Goal: Task Accomplishment & Management: Use online tool/utility

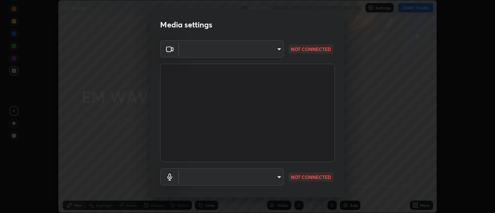
scroll to position [41, 0]
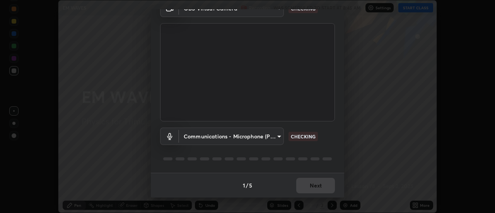
type input "9255d0ea4f7f4a742749cebd111cbd092d00bb49662c79401ed7f424fd1dd9ca"
type input "communications"
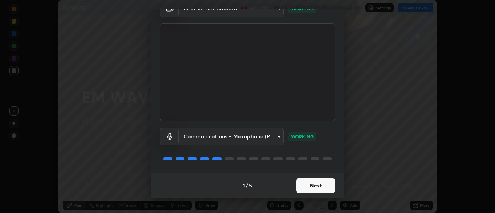
click at [317, 189] on button "Next" at bounding box center [315, 185] width 39 height 15
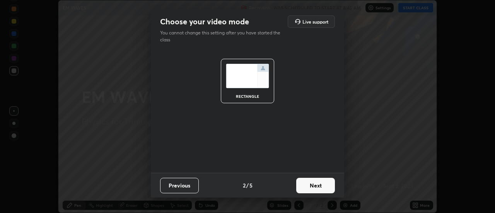
click at [315, 187] on button "Next" at bounding box center [315, 185] width 39 height 15
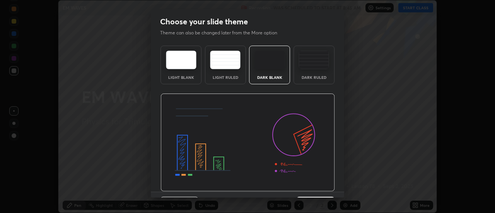
click at [319, 191] on img at bounding box center [247, 143] width 174 height 98
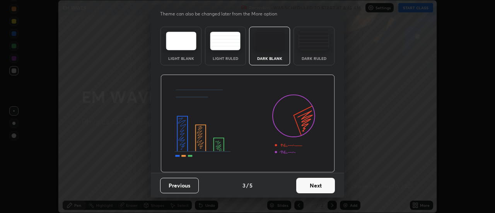
click at [316, 185] on button "Next" at bounding box center [315, 185] width 39 height 15
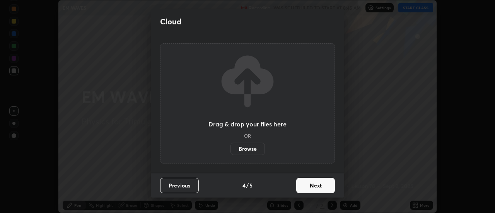
scroll to position [0, 0]
click at [319, 186] on button "Next" at bounding box center [315, 185] width 39 height 15
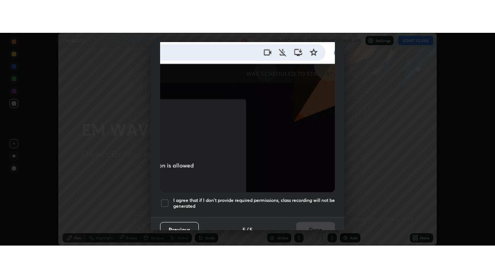
scroll to position [198, 0]
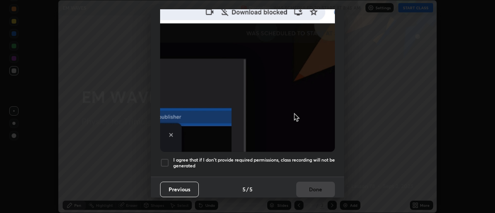
click at [164, 159] on div at bounding box center [164, 162] width 9 height 9
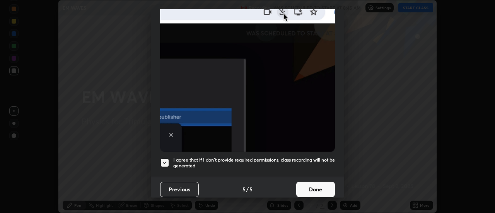
click at [315, 187] on button "Done" at bounding box center [315, 189] width 39 height 15
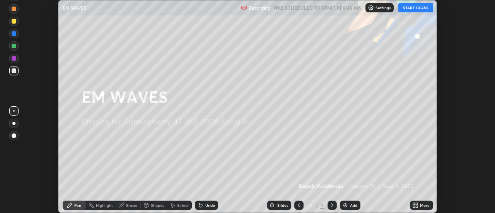
click at [420, 10] on button "START CLASS" at bounding box center [415, 7] width 35 height 9
click at [417, 206] on icon at bounding box center [417, 207] width 2 height 2
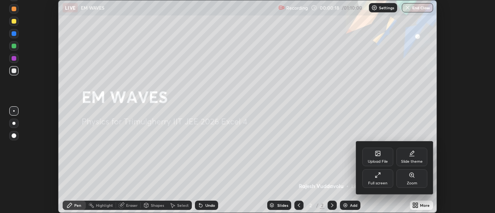
click at [383, 180] on div "Full screen" at bounding box center [377, 178] width 31 height 19
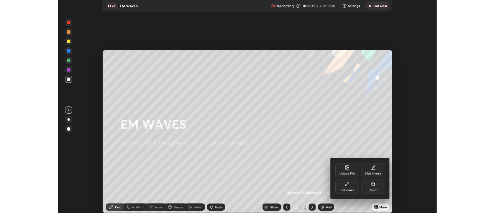
scroll to position [278, 495]
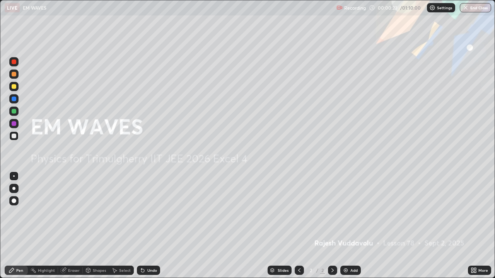
click at [349, 213] on div "Add" at bounding box center [350, 270] width 20 height 9
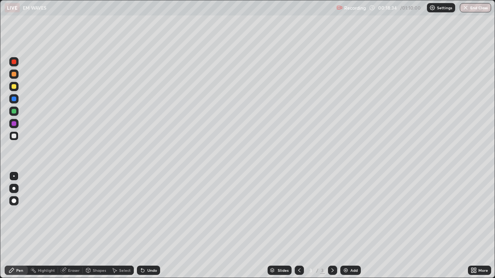
click at [346, 213] on img at bounding box center [346, 271] width 6 height 6
click at [474, 213] on icon at bounding box center [475, 269] width 2 height 2
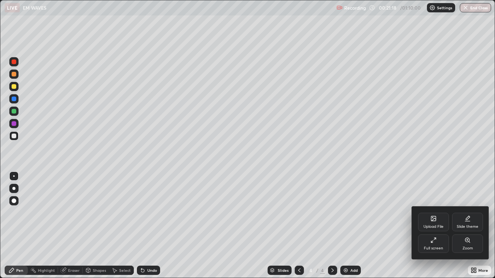
click at [436, 213] on div "Full screen" at bounding box center [433, 244] width 31 height 19
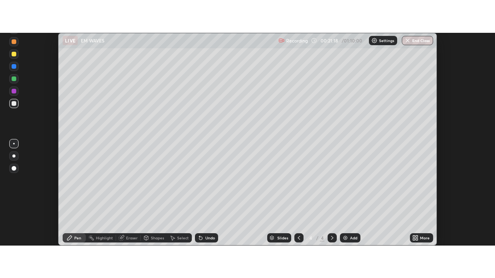
scroll to position [38448, 38166]
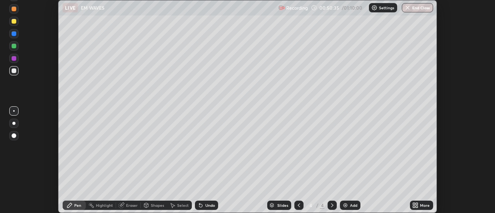
click at [418, 206] on icon at bounding box center [417, 207] width 2 height 2
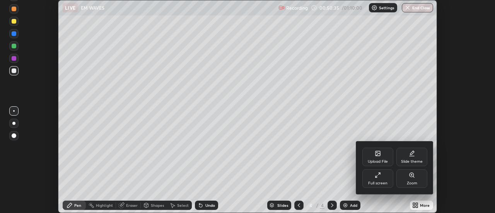
click at [376, 179] on div "Full screen" at bounding box center [377, 178] width 31 height 19
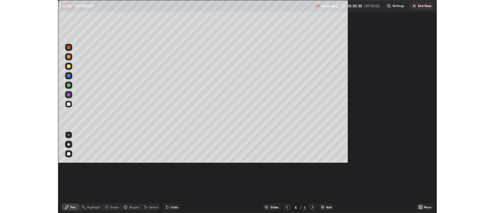
scroll to position [278, 495]
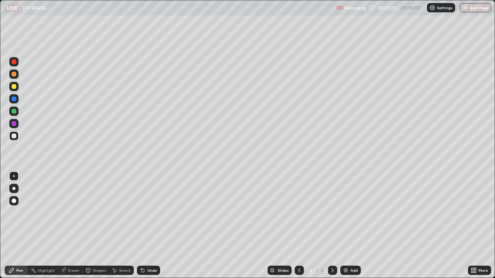
click at [150, 213] on div "Undo" at bounding box center [152, 271] width 10 height 4
click at [151, 213] on div "Undo" at bounding box center [152, 271] width 10 height 4
click at [152, 213] on div "Undo" at bounding box center [148, 270] width 23 height 9
click at [476, 213] on icon at bounding box center [475, 269] width 2 height 2
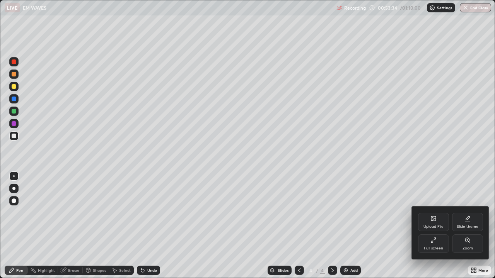
click at [435, 213] on icon at bounding box center [433, 240] width 6 height 6
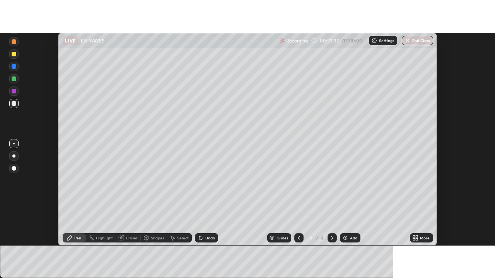
scroll to position [38448, 38166]
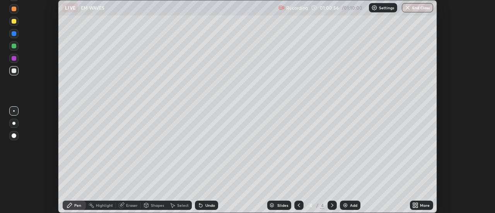
click at [413, 206] on icon at bounding box center [414, 207] width 2 height 2
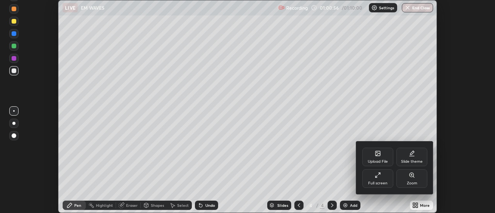
click at [381, 176] on div "Full screen" at bounding box center [377, 178] width 31 height 19
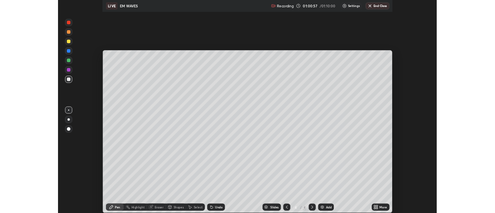
scroll to position [278, 495]
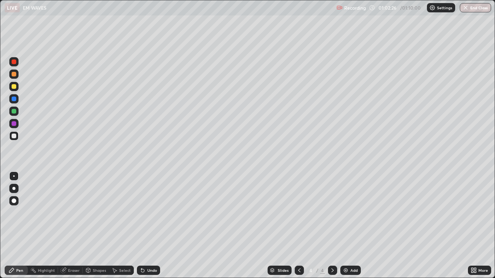
click at [150, 213] on div "Undo" at bounding box center [152, 271] width 10 height 4
click at [154, 213] on div "Undo" at bounding box center [152, 271] width 10 height 4
click at [155, 213] on div "Undo" at bounding box center [152, 271] width 10 height 4
click at [117, 213] on icon at bounding box center [114, 271] width 6 height 6
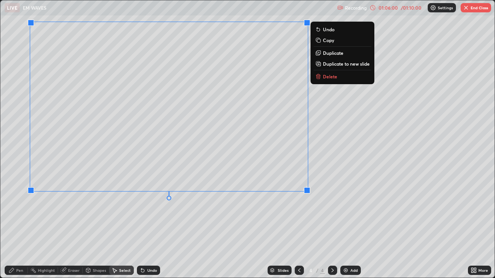
click at [322, 77] on button "Delete" at bounding box center [343, 76] width 58 height 9
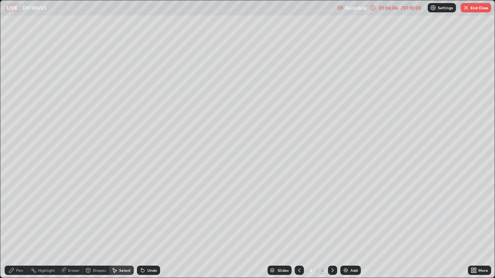
click at [18, 213] on div "Pen" at bounding box center [19, 271] width 7 height 4
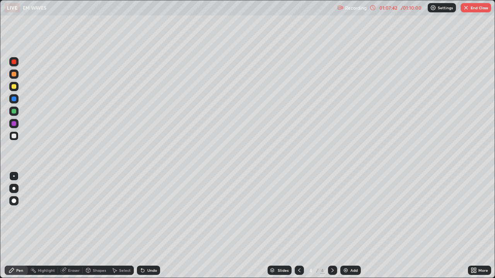
click at [150, 213] on div "Undo" at bounding box center [152, 271] width 10 height 4
click at [150, 213] on div "Undo" at bounding box center [148, 270] width 23 height 9
click at [118, 213] on div "Select" at bounding box center [121, 270] width 25 height 9
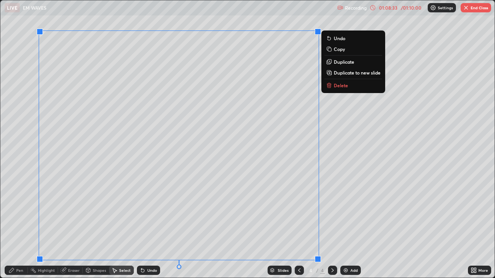
click at [329, 86] on icon at bounding box center [329, 86] width 0 height 2
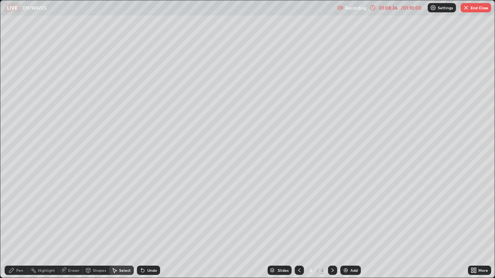
click at [16, 213] on div "Pen" at bounding box center [16, 270] width 23 height 9
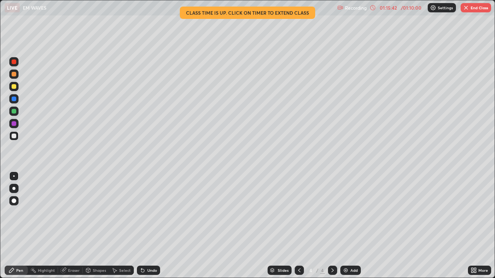
click at [466, 12] on button "End Class" at bounding box center [475, 7] width 31 height 9
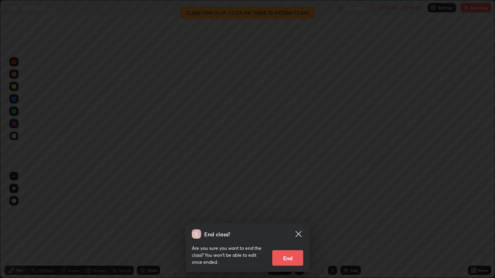
click at [284, 213] on button "End" at bounding box center [287, 258] width 31 height 15
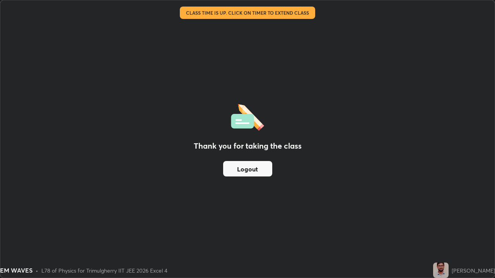
click at [254, 169] on button "Logout" at bounding box center [247, 168] width 49 height 15
click at [249, 167] on button "Logout" at bounding box center [247, 168] width 49 height 15
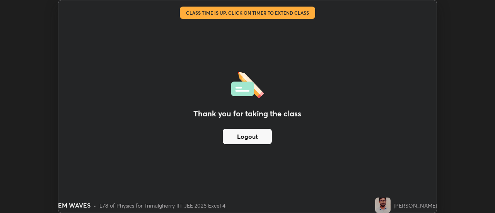
scroll to position [38448, 38166]
